Goal: Task Accomplishment & Management: Use online tool/utility

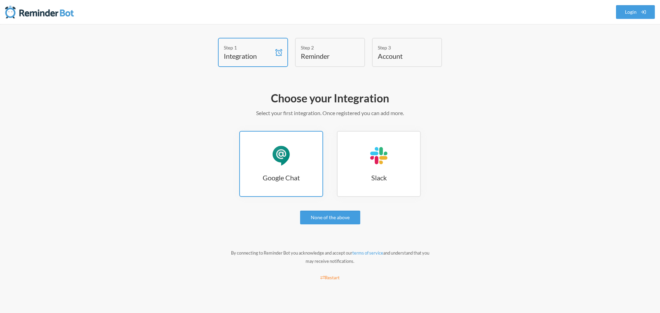
click at [288, 161] on div "Google Chat" at bounding box center [281, 155] width 21 height 21
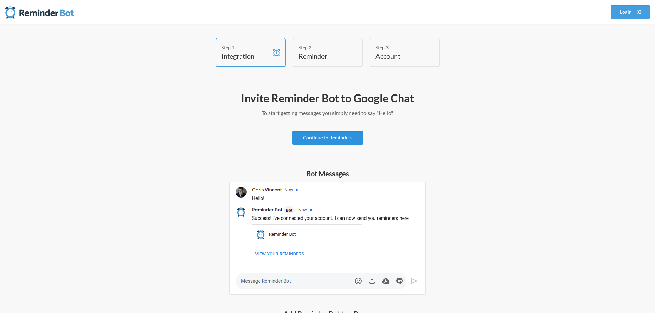
click at [321, 139] on link "Continue to Reminders" at bounding box center [327, 138] width 71 height 14
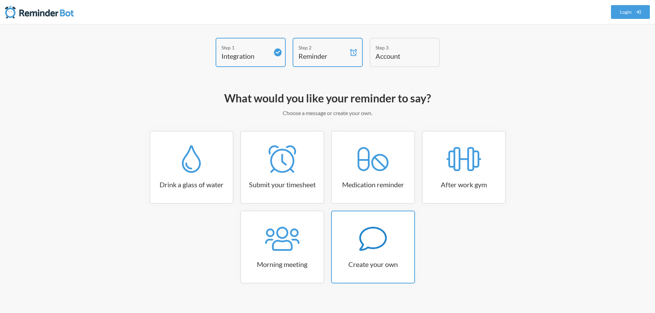
click at [354, 253] on link "Create your own" at bounding box center [373, 247] width 84 height 73
select select "09:30:00"
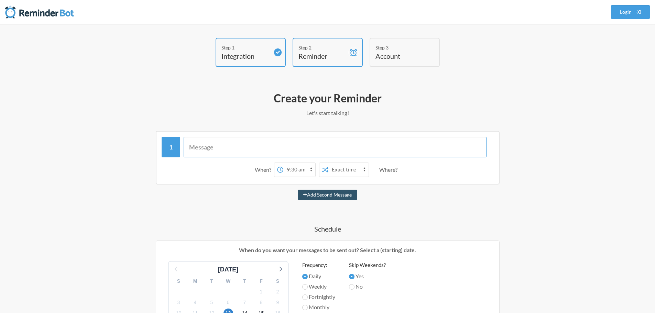
click at [242, 150] on input "text" at bounding box center [335, 147] width 303 height 21
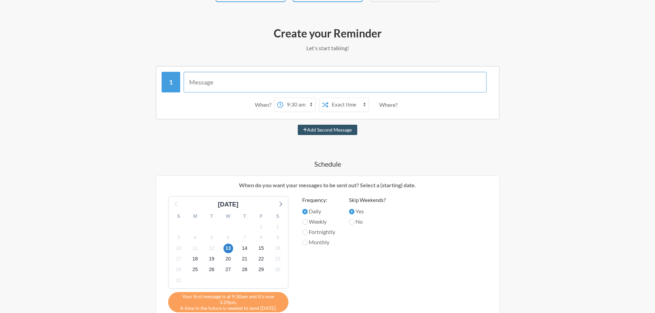
scroll to position [103, 0]
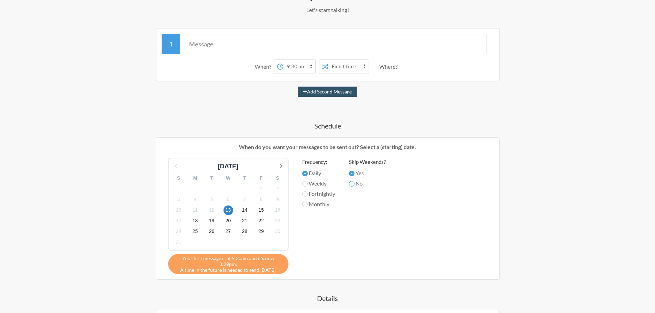
click at [352, 185] on input "No" at bounding box center [352, 184] width 6 height 6
radio input "true"
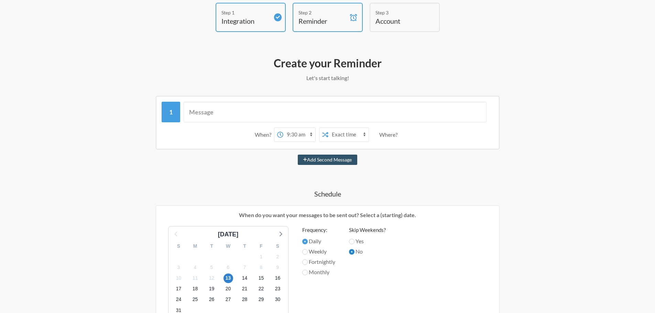
scroll to position [34, 0]
click at [252, 115] on input "text" at bounding box center [335, 112] width 303 height 21
click at [291, 135] on select "12:00 am 12:15 am 12:30 am 12:45 am 1:00 am 1:15 am 1:30 am 1:45 am 2:00 am 2:1…" at bounding box center [299, 136] width 32 height 14
click at [402, 158] on div "Add Second Message" at bounding box center [327, 160] width 399 height 10
click at [321, 160] on button "Add Second Message" at bounding box center [327, 160] width 59 height 10
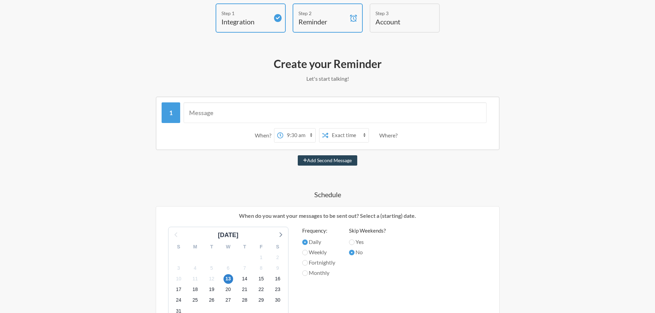
select select "10:30:00"
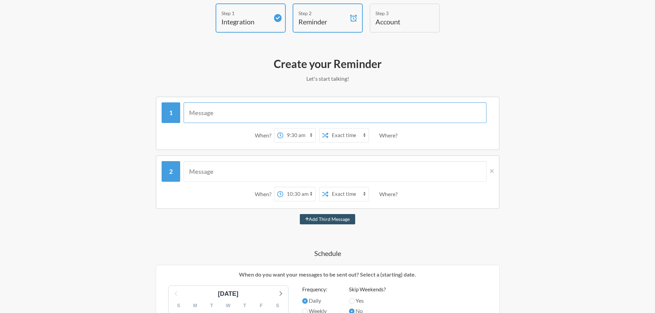
click at [221, 112] on input "text" at bounding box center [335, 112] width 303 height 21
click at [245, 114] on input "Good Morning. Dont forget to send our MTD score and" at bounding box center [335, 112] width 303 height 21
click at [354, 112] on input "Good Morning. Don't forget to send our MTD score and" at bounding box center [335, 112] width 303 height 21
click at [492, 171] on icon at bounding box center [492, 171] width 4 height 4
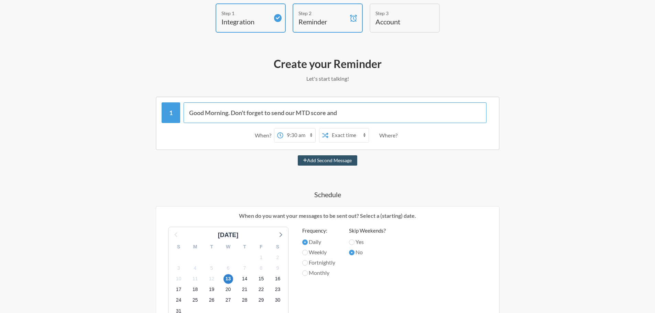
click at [372, 116] on input "Good Morning. Don't forget to send our MTD score and" at bounding box center [335, 112] width 303 height 21
type input "Good Morning. Don't forget to send our MTD score. Always"
click at [287, 135] on select "12:00 am 12:15 am 12:30 am 12:45 am 1:00 am 1:15 am 1:30 am 1:45 am 2:00 am 2:1…" at bounding box center [299, 136] width 32 height 14
select select "07:00:00"
click at [283, 129] on select "12:00 am 12:15 am 12:30 am 12:45 am 1:00 am 1:15 am 1:30 am 1:45 am 2:00 am 2:1…" at bounding box center [299, 136] width 32 height 14
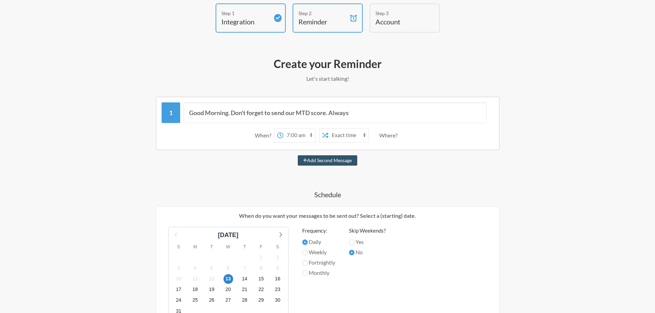
click at [391, 137] on div "Where?" at bounding box center [389, 135] width 21 height 14
click at [373, 112] on input "Good Morning. Don't forget to send our MTD score. Always" at bounding box center [335, 112] width 303 height 21
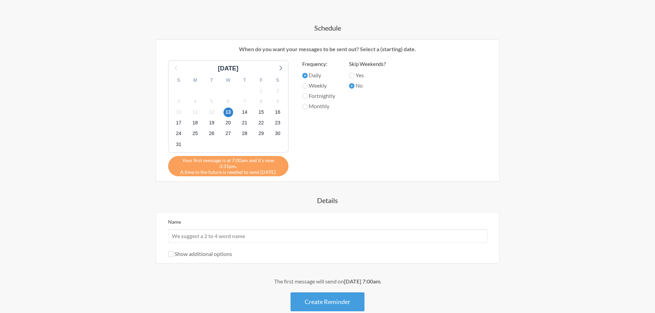
scroll to position [235, 0]
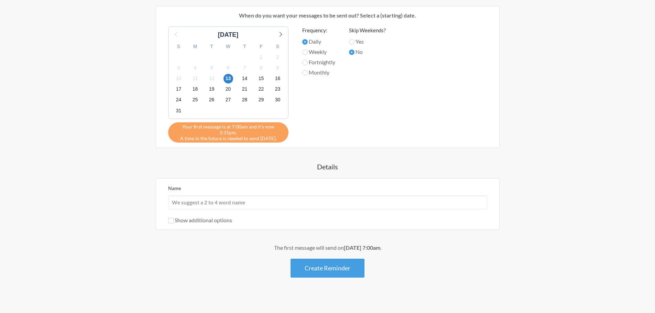
type input "Good Morning. Don't forget to send our MTD score. Always Set a daily GOAL."
click at [271, 199] on input "Name" at bounding box center [327, 203] width 319 height 14
click at [300, 216] on div "Show additional options" at bounding box center [327, 220] width 319 height 8
click at [327, 262] on button "Create Reminder" at bounding box center [328, 268] width 74 height 19
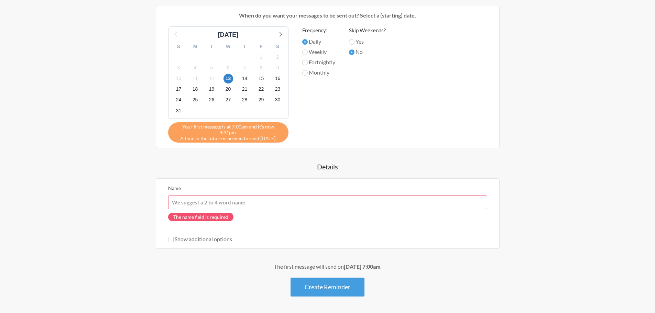
drag, startPoint x: 306, startPoint y: 199, endPoint x: 290, endPoint y: 205, distance: 16.8
click at [306, 199] on input "Name" at bounding box center [327, 203] width 319 height 14
type input "Jemar"
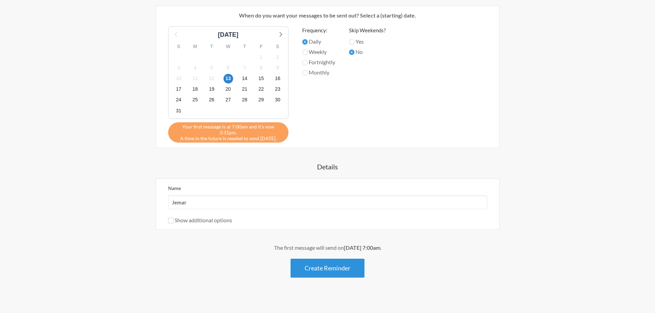
click at [330, 263] on button "Create Reminder" at bounding box center [328, 268] width 74 height 19
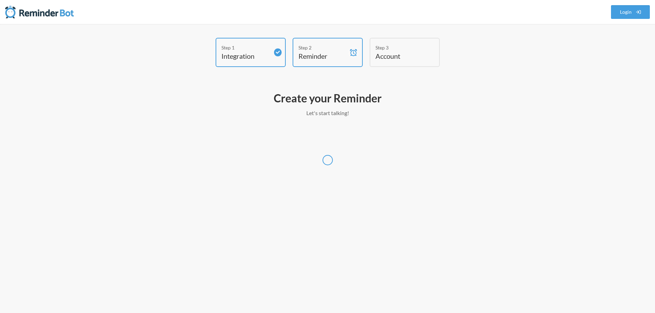
scroll to position [0, 0]
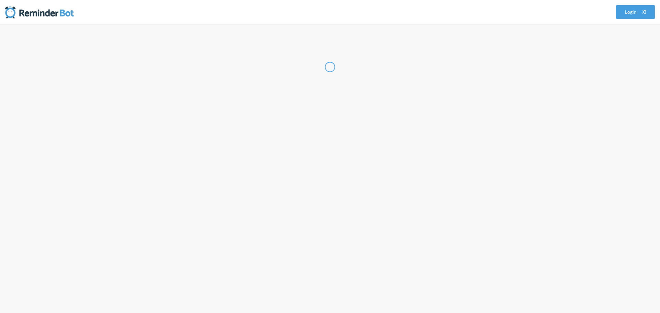
select select "PH"
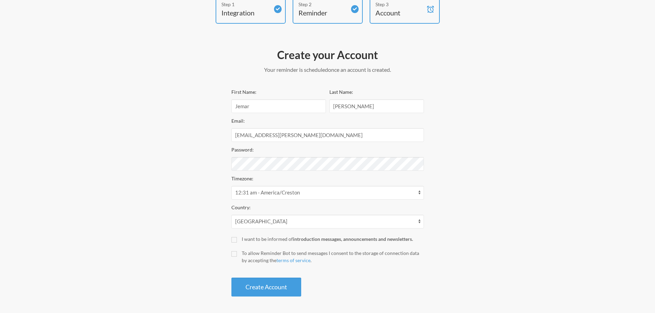
scroll to position [44, 0]
